Goal: Find specific page/section: Find specific page/section

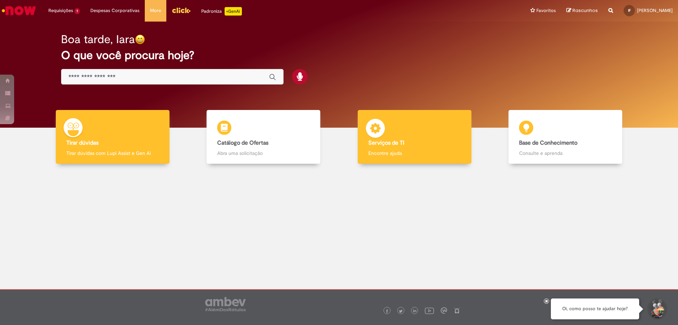
click at [426, 134] on div "Serviços de TI Serviços de TI Encontre ajuda" at bounding box center [415, 137] width 114 height 54
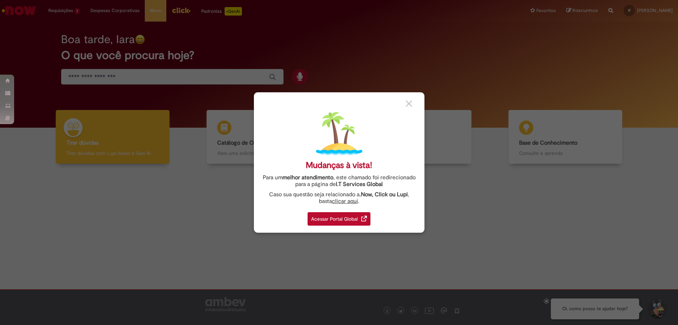
click at [334, 221] on div "Acessar Portal Global" at bounding box center [339, 218] width 63 height 13
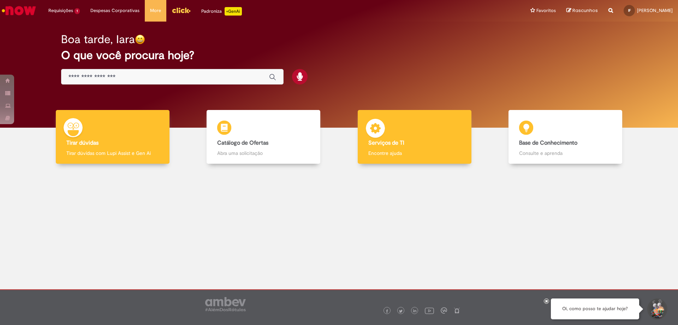
click at [392, 129] on div "Serviços de TI Serviços de TI Encontre ajuda" at bounding box center [415, 137] width 114 height 54
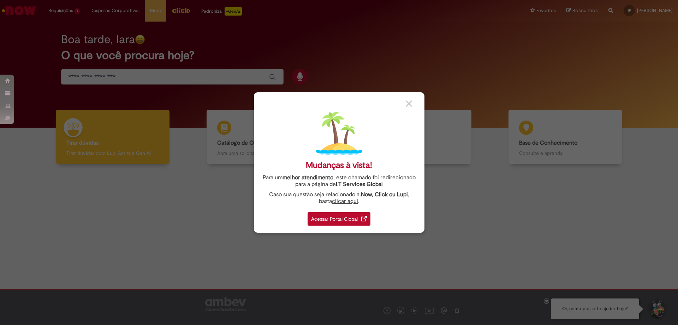
click at [319, 220] on div "Acessar Portal Global" at bounding box center [339, 218] width 63 height 13
